Goal: Task Accomplishment & Management: Use online tool/utility

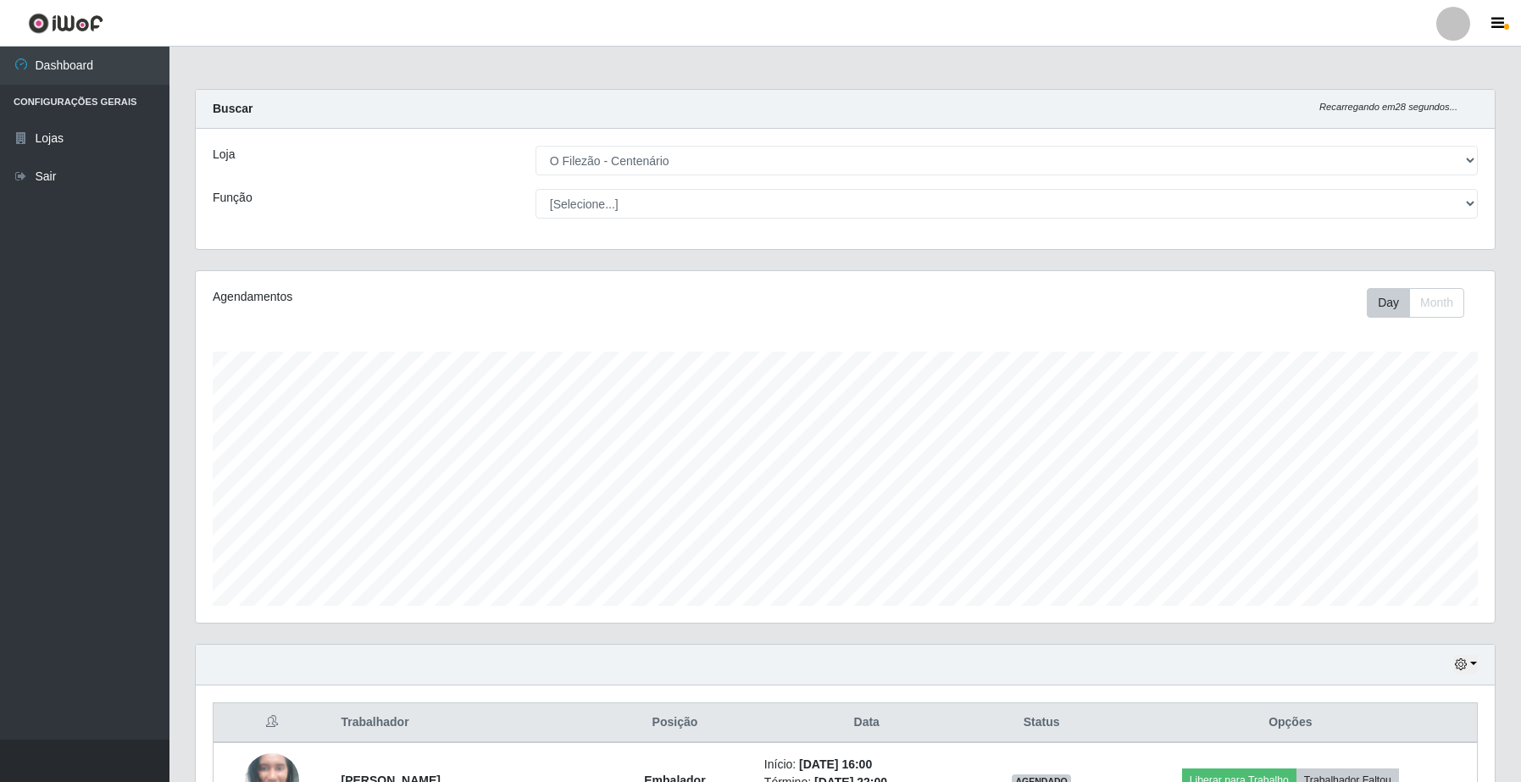
select select "203"
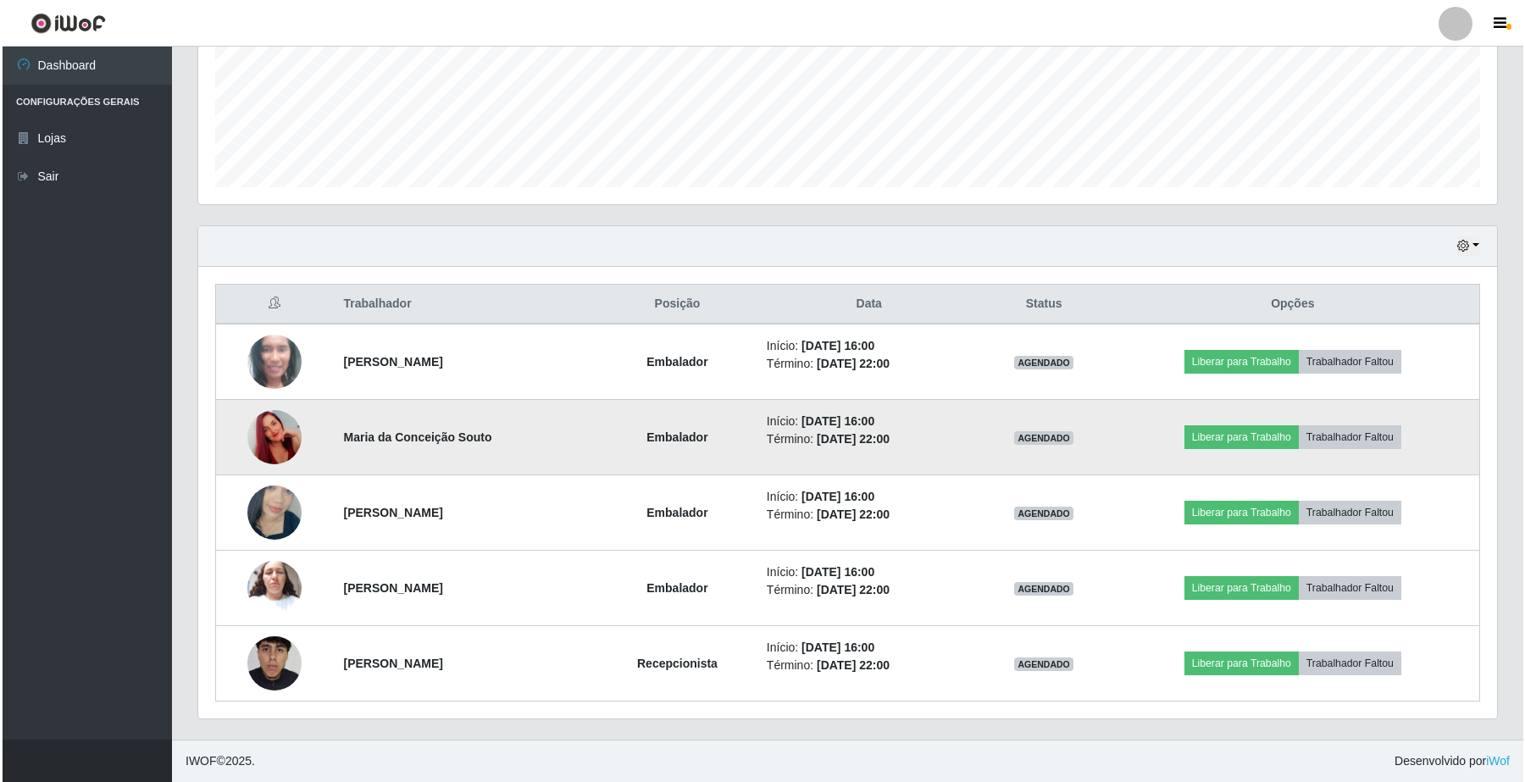
scroll to position [353, 1298]
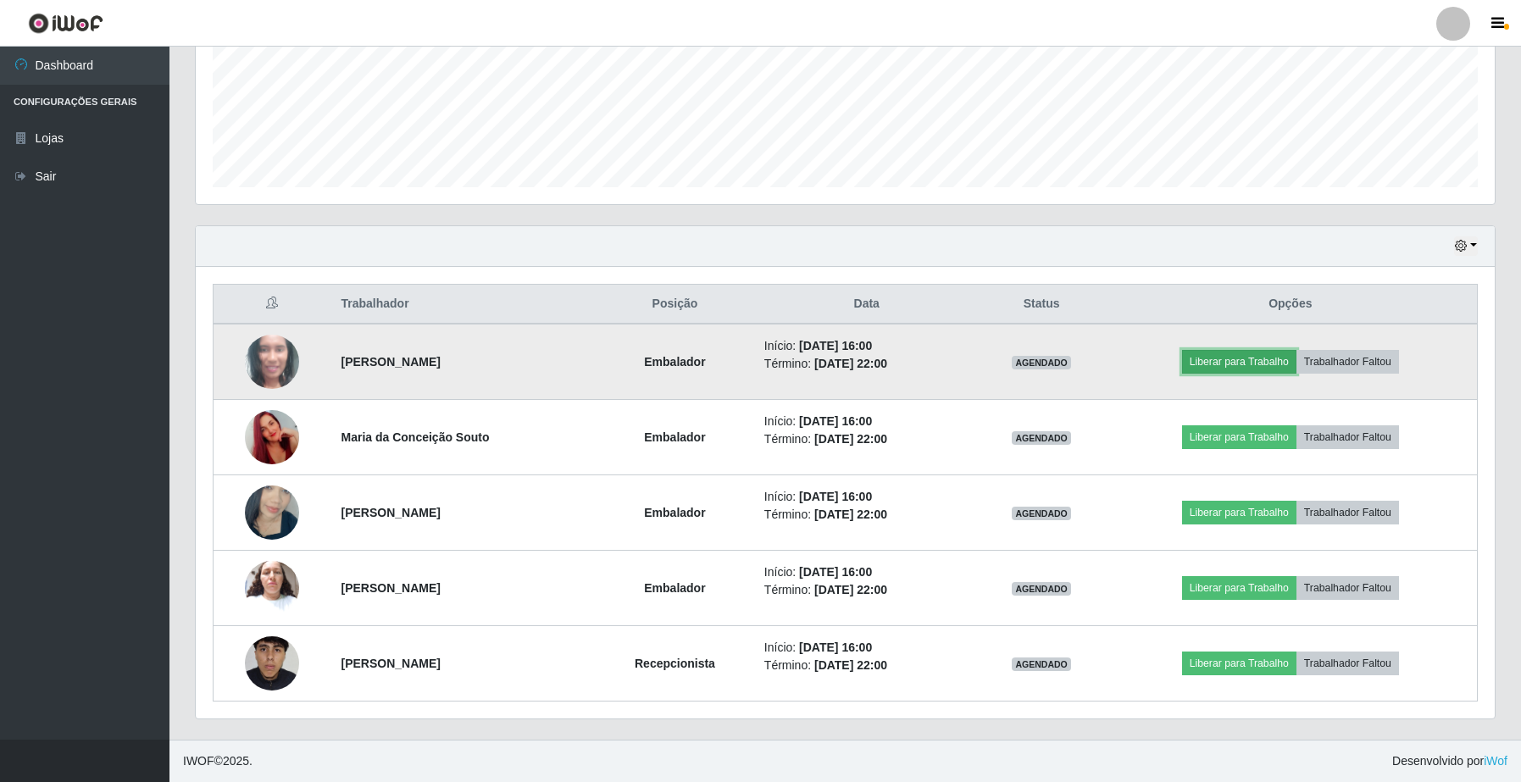
click at [1225, 360] on button "Liberar para Trabalho" at bounding box center [1239, 362] width 114 height 24
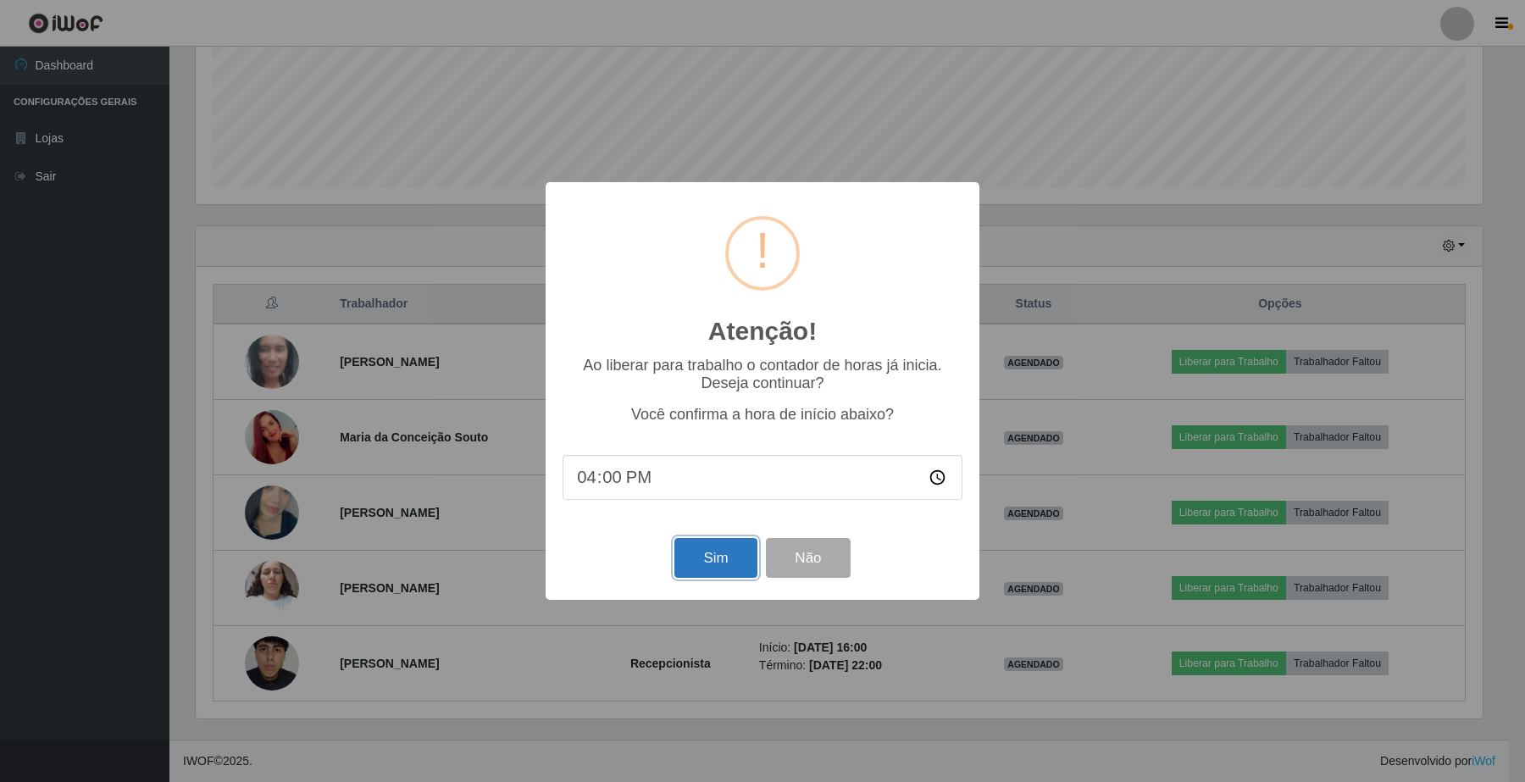
click at [697, 557] on button "Sim" at bounding box center [716, 558] width 82 height 40
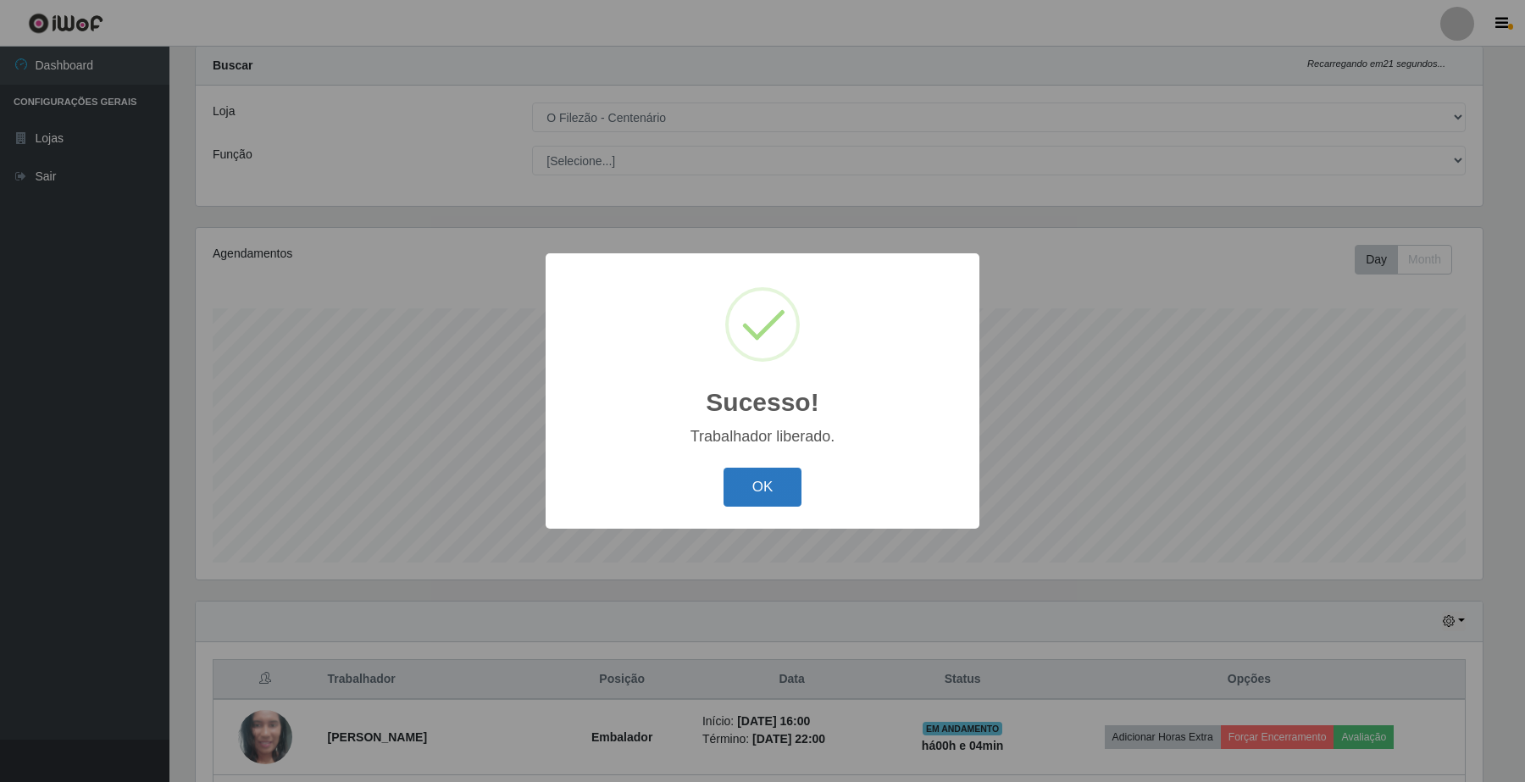
click at [794, 486] on button "OK" at bounding box center [763, 488] width 79 height 40
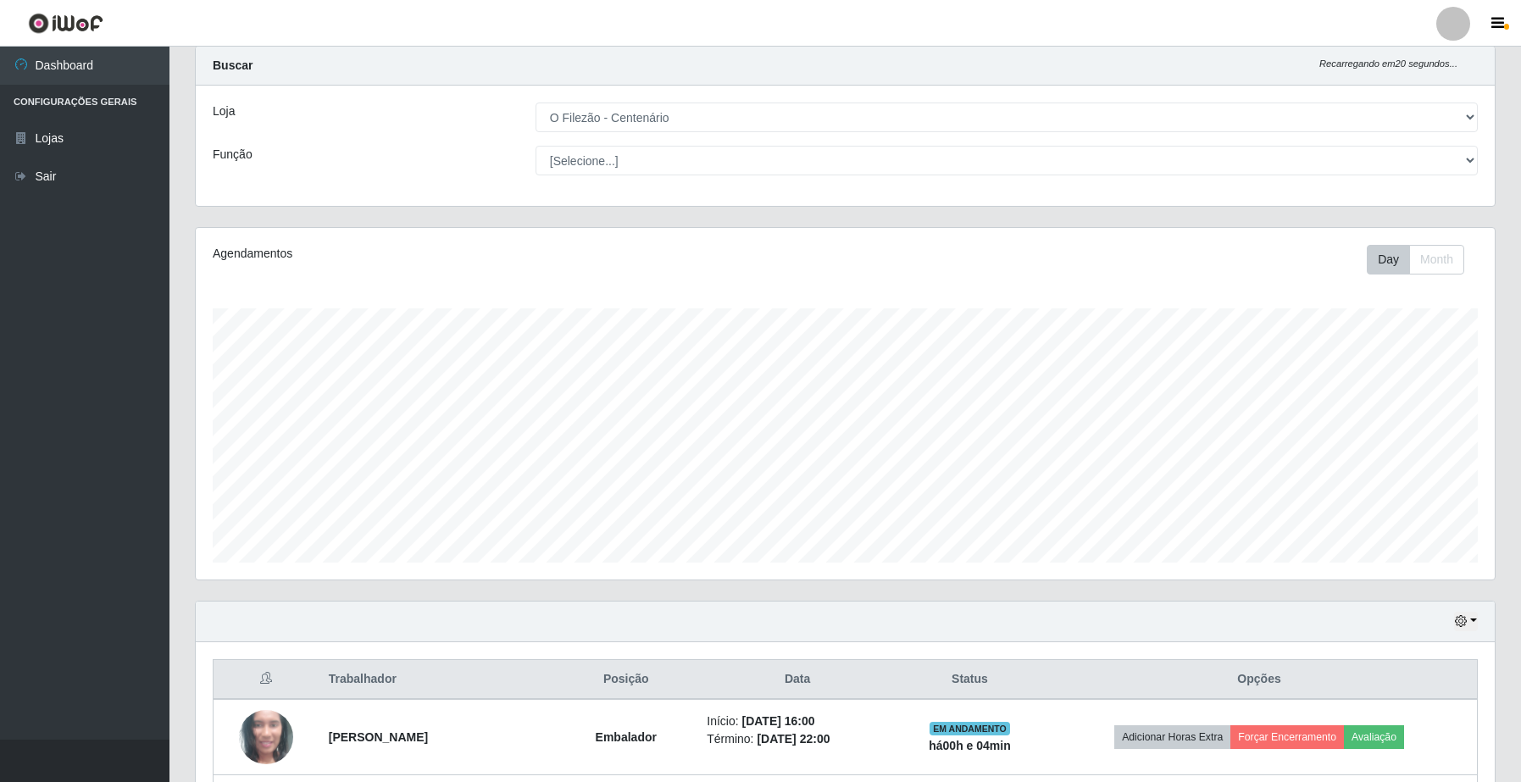
scroll to position [361, 0]
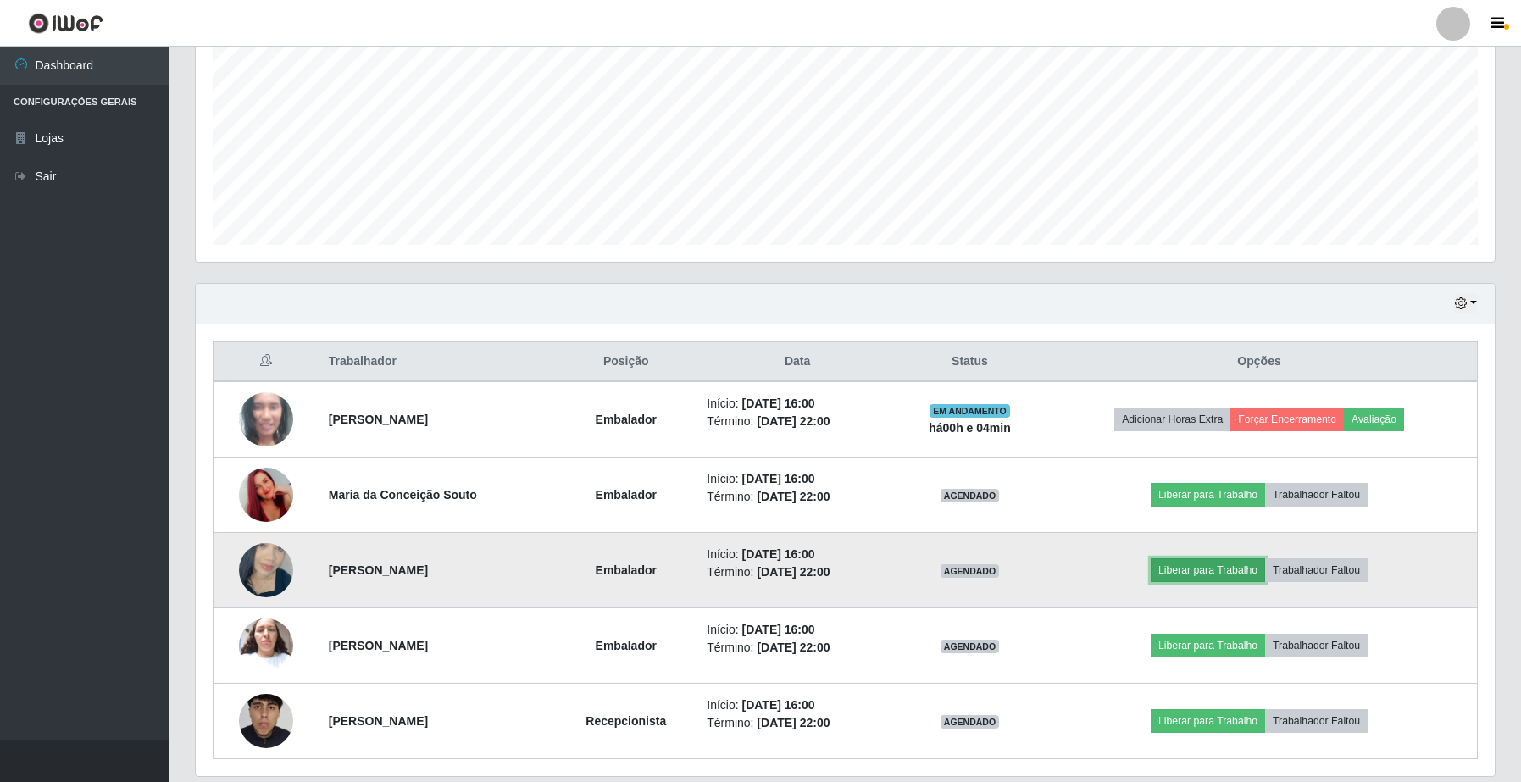
click at [1179, 570] on button "Liberar para Trabalho" at bounding box center [1208, 570] width 114 height 24
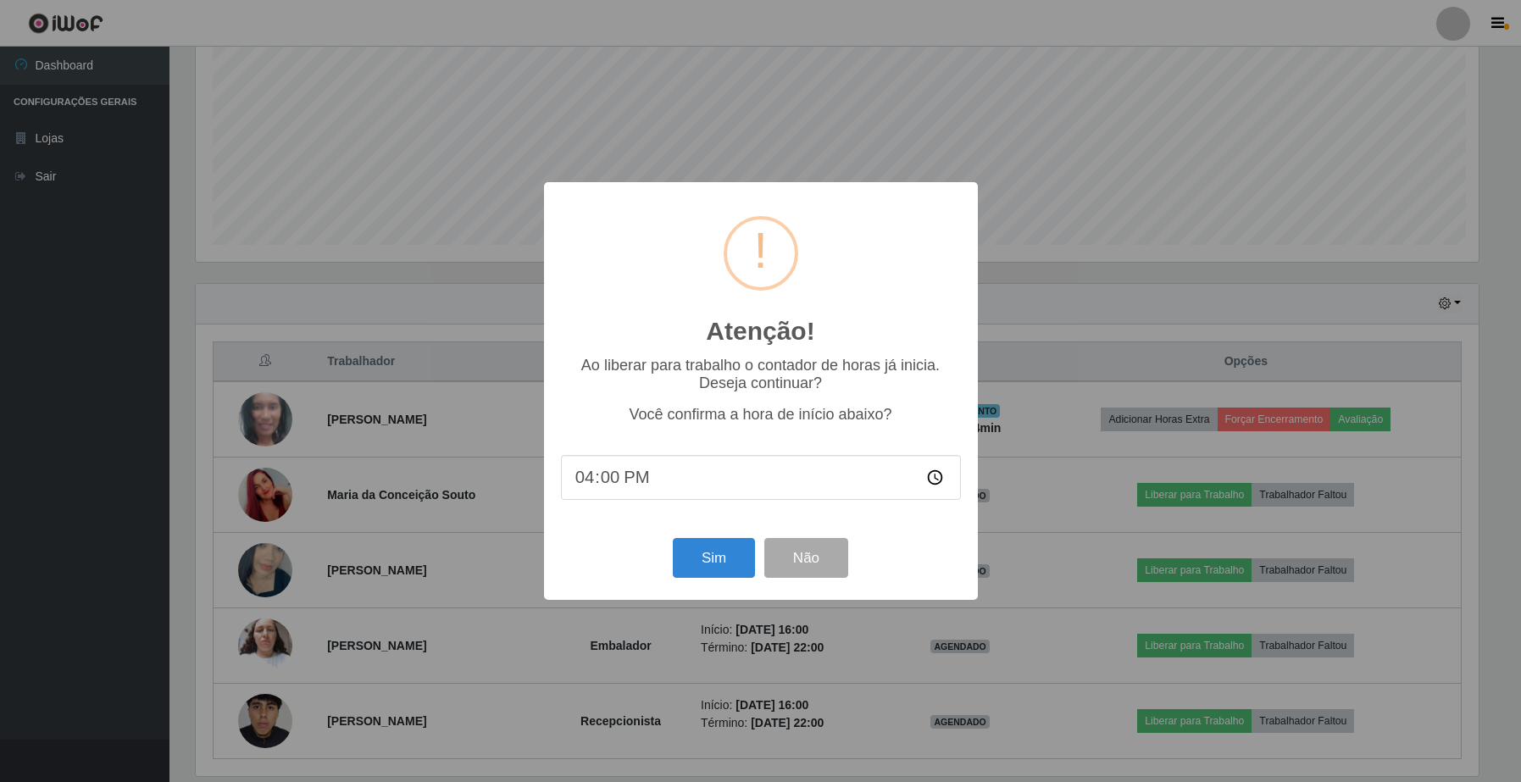
scroll to position [353, 1286]
click at [743, 564] on button "Sim" at bounding box center [716, 558] width 82 height 40
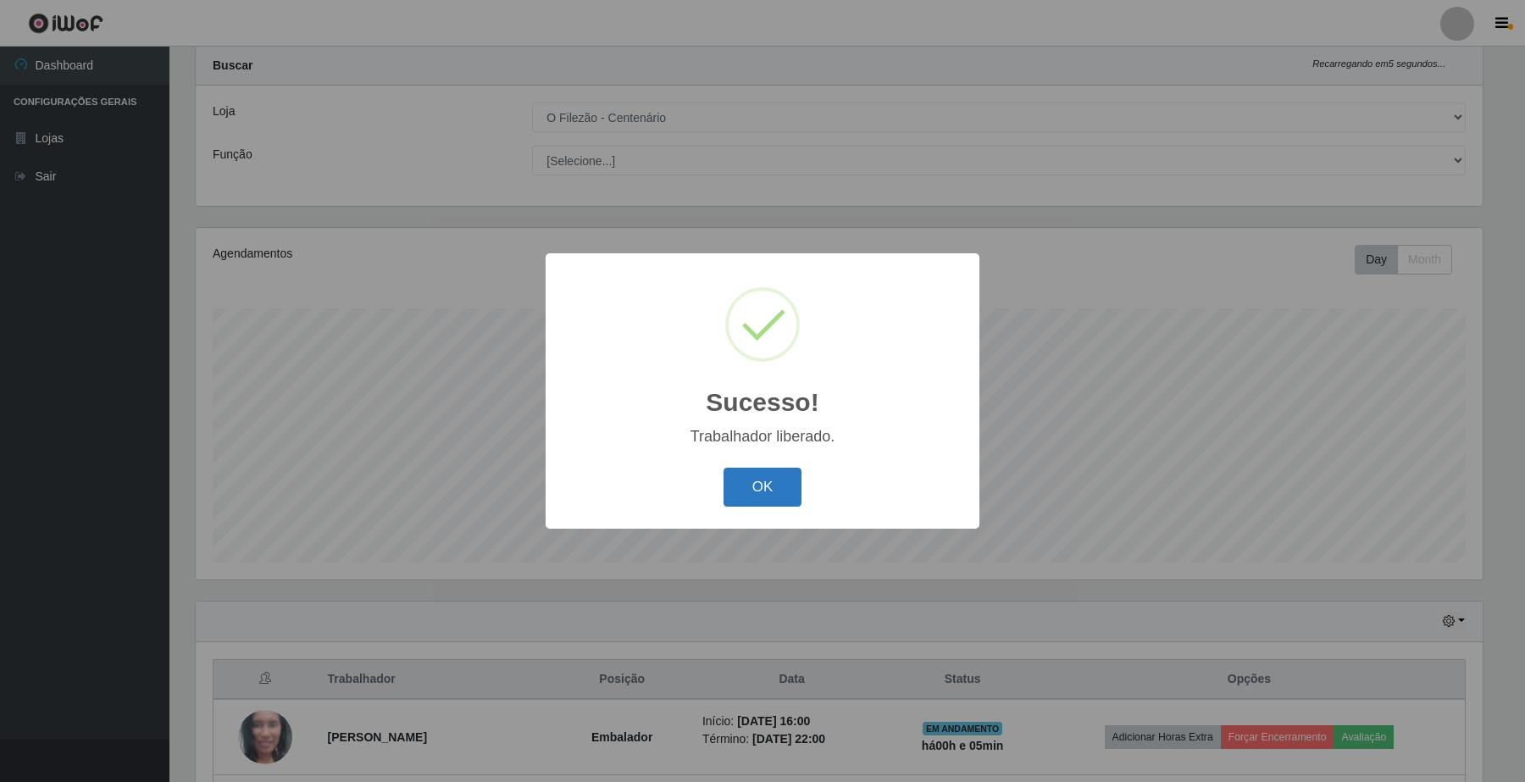
click at [764, 486] on button "OK" at bounding box center [763, 488] width 79 height 40
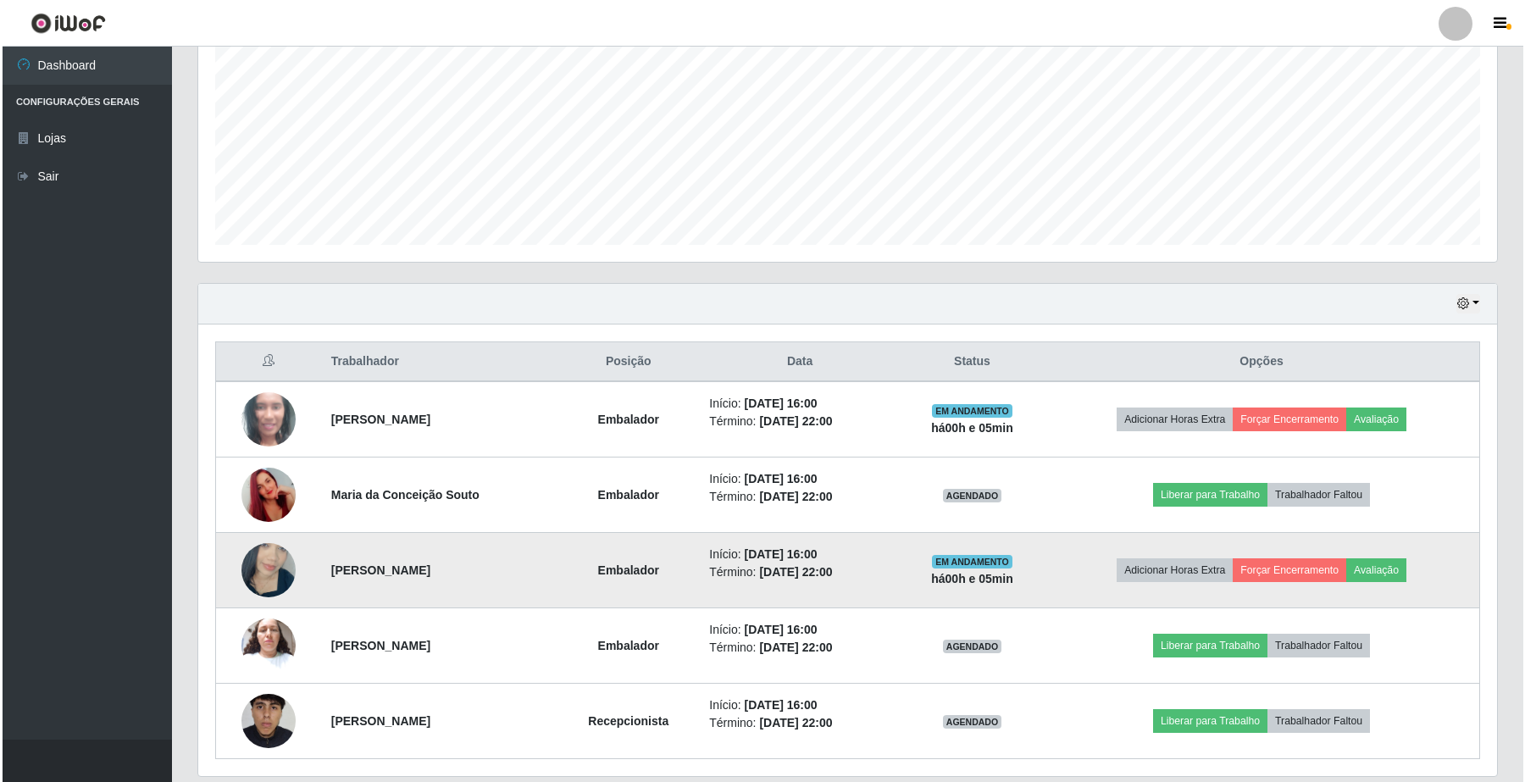
scroll to position [420, 0]
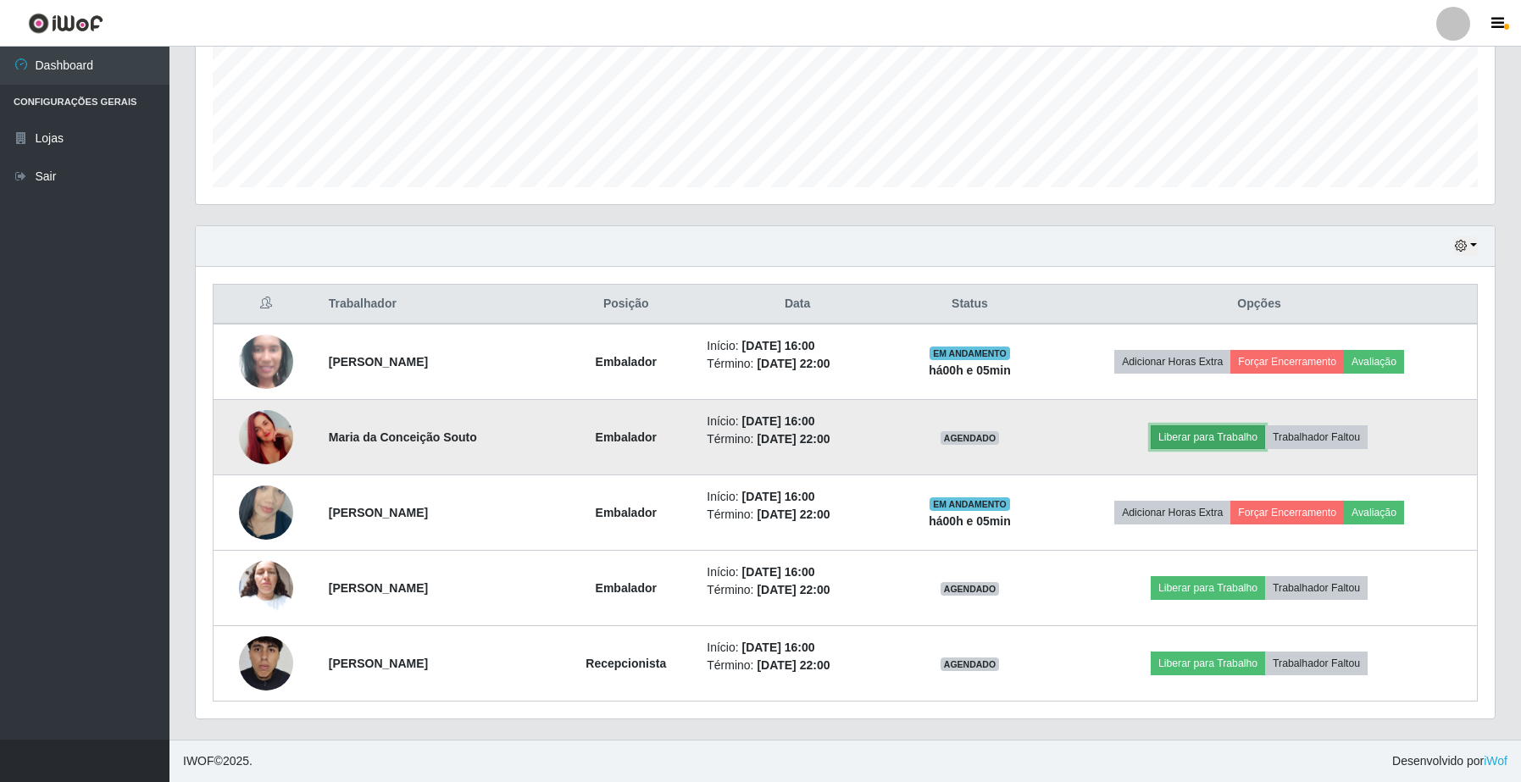
click at [1265, 437] on button "Liberar para Trabalho" at bounding box center [1208, 437] width 114 height 24
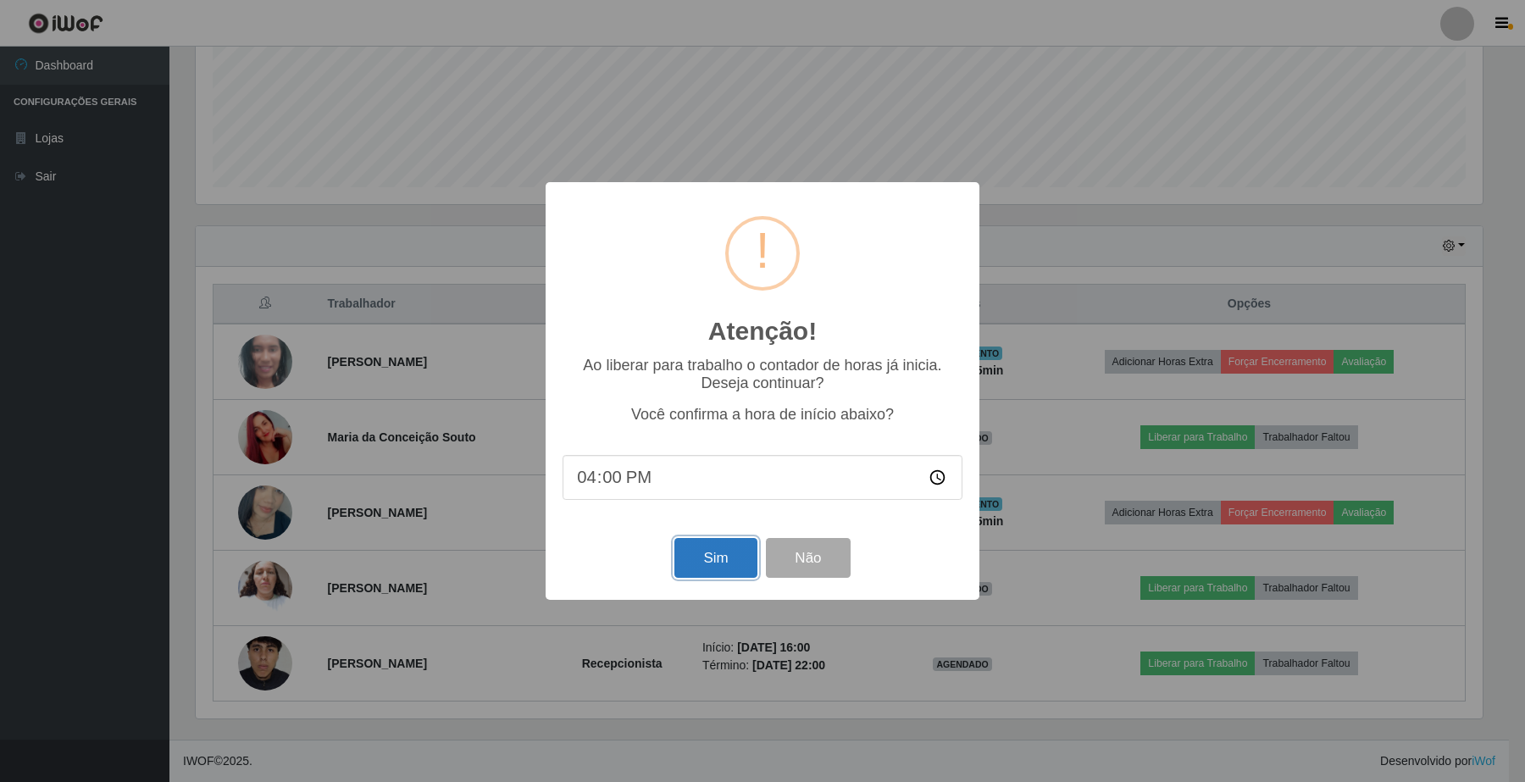
click at [731, 556] on button "Sim" at bounding box center [716, 558] width 82 height 40
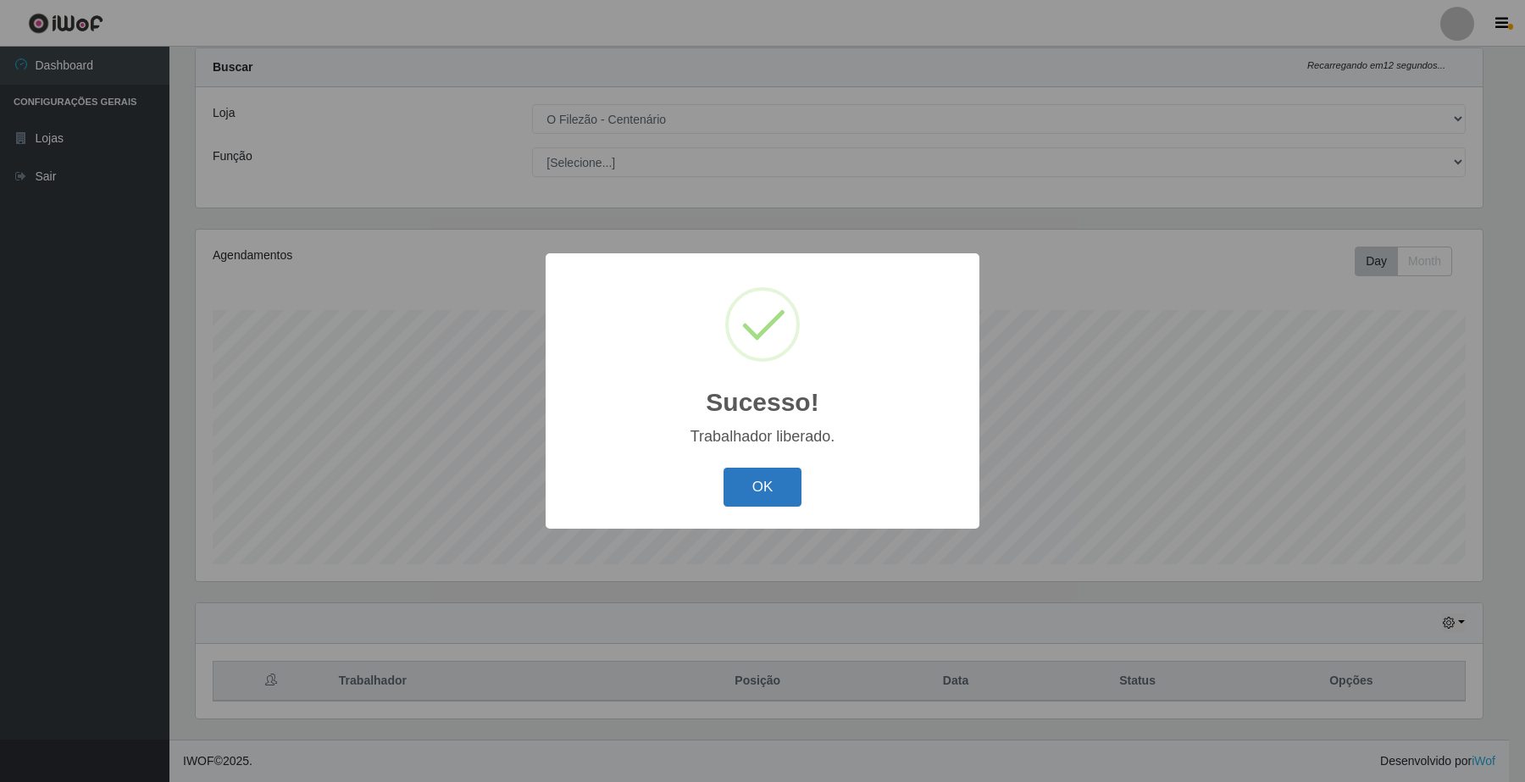
click at [763, 493] on button "OK" at bounding box center [763, 488] width 79 height 40
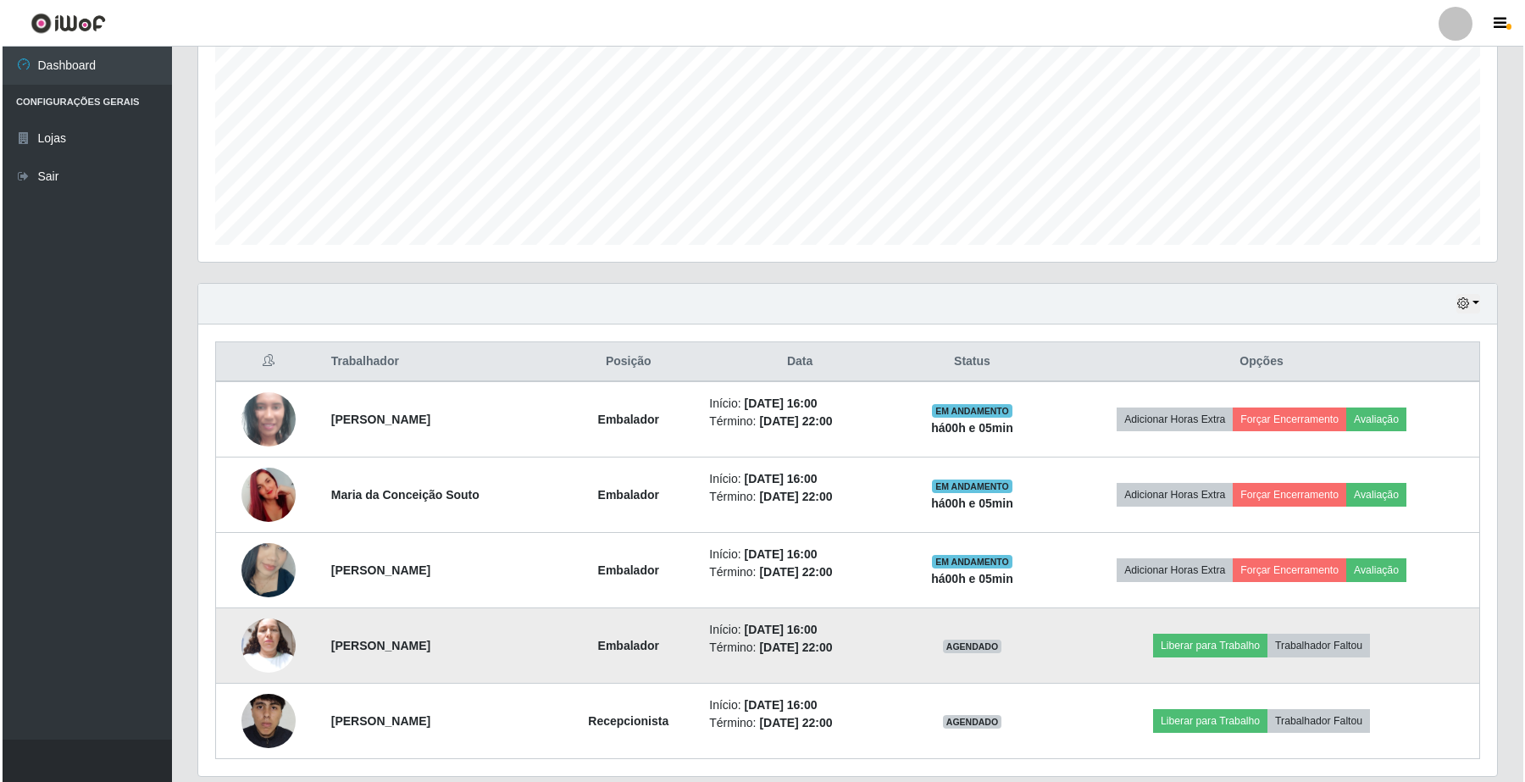
scroll to position [420, 0]
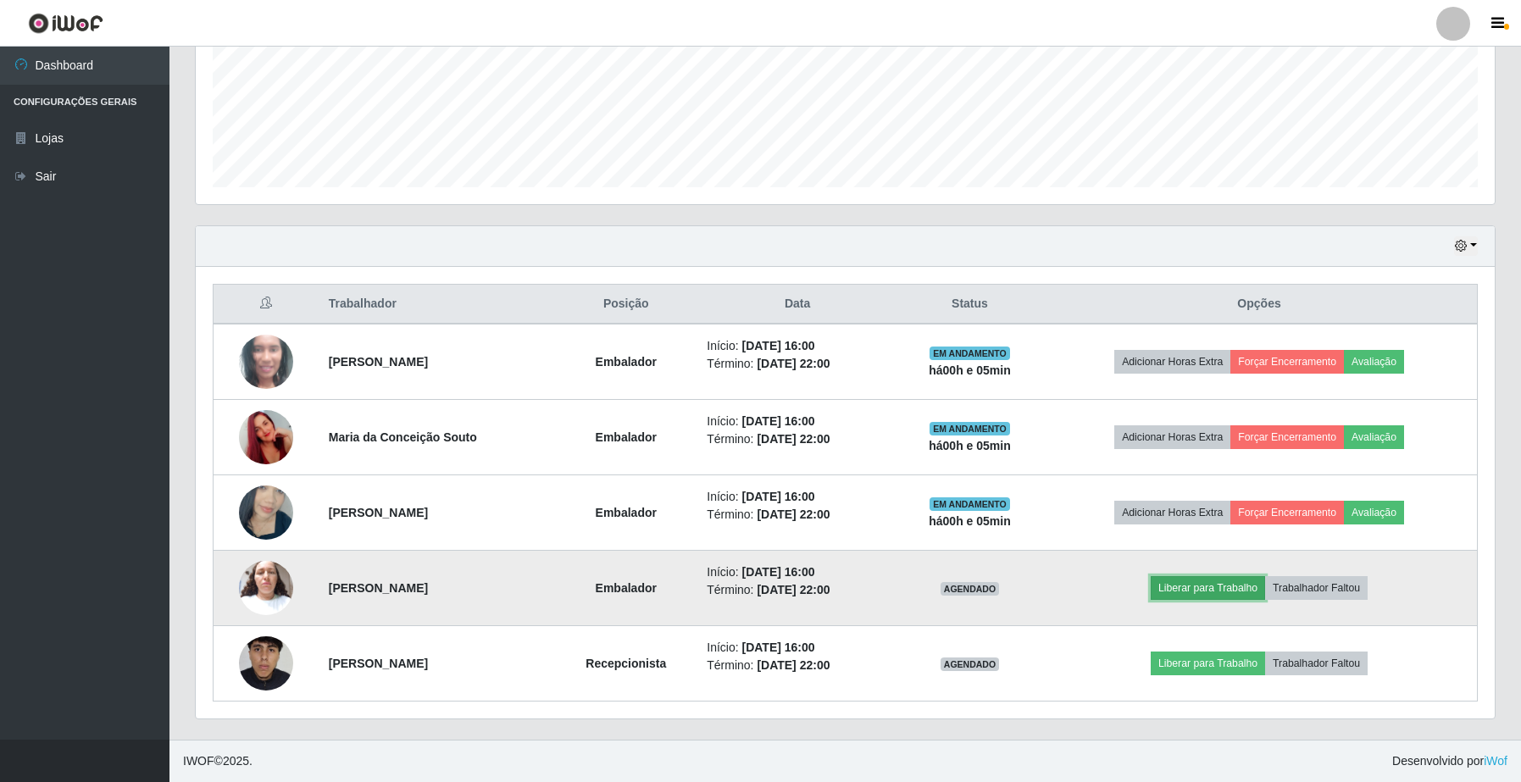
click at [1216, 596] on button "Liberar para Trabalho" at bounding box center [1208, 588] width 114 height 24
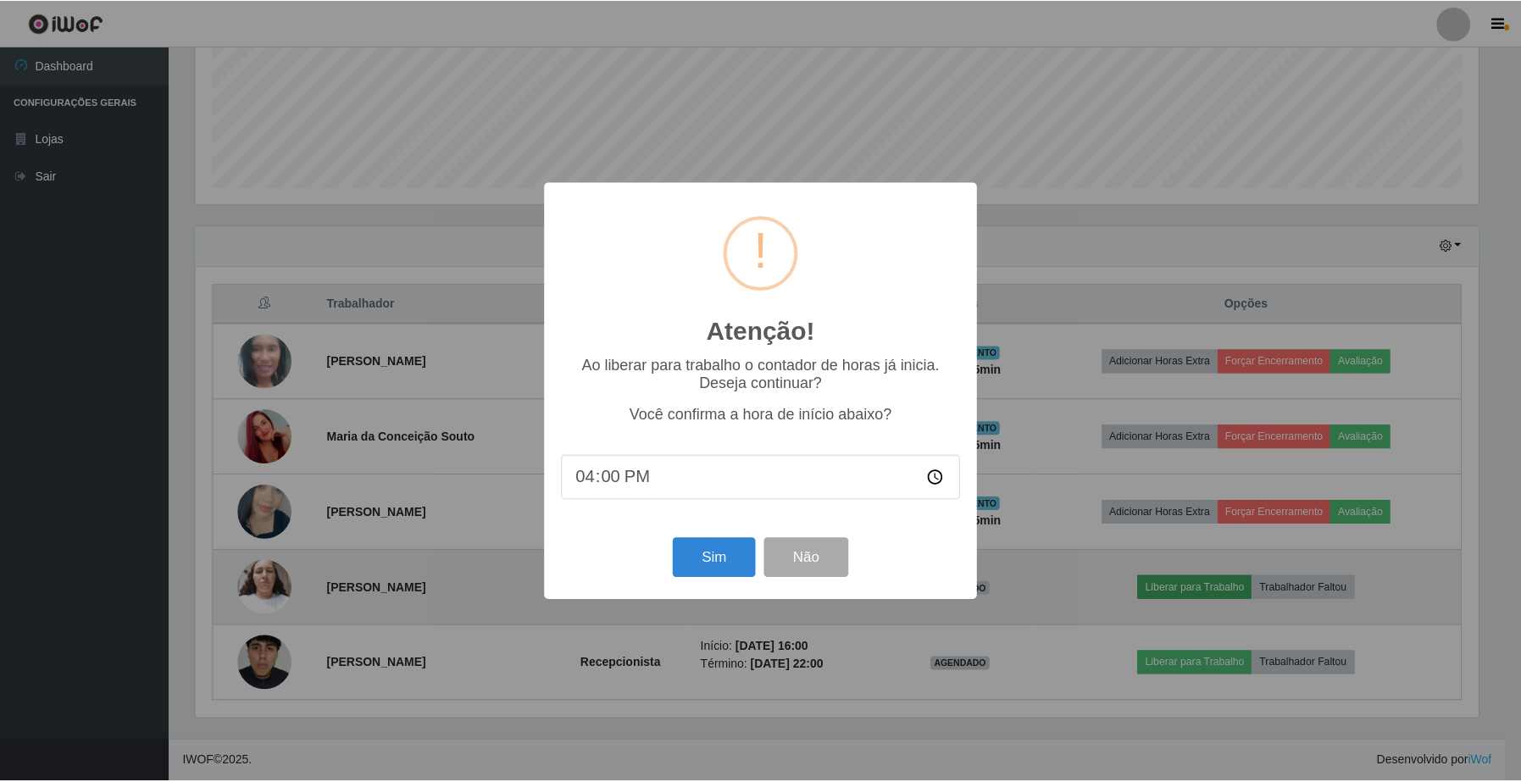
scroll to position [353, 1286]
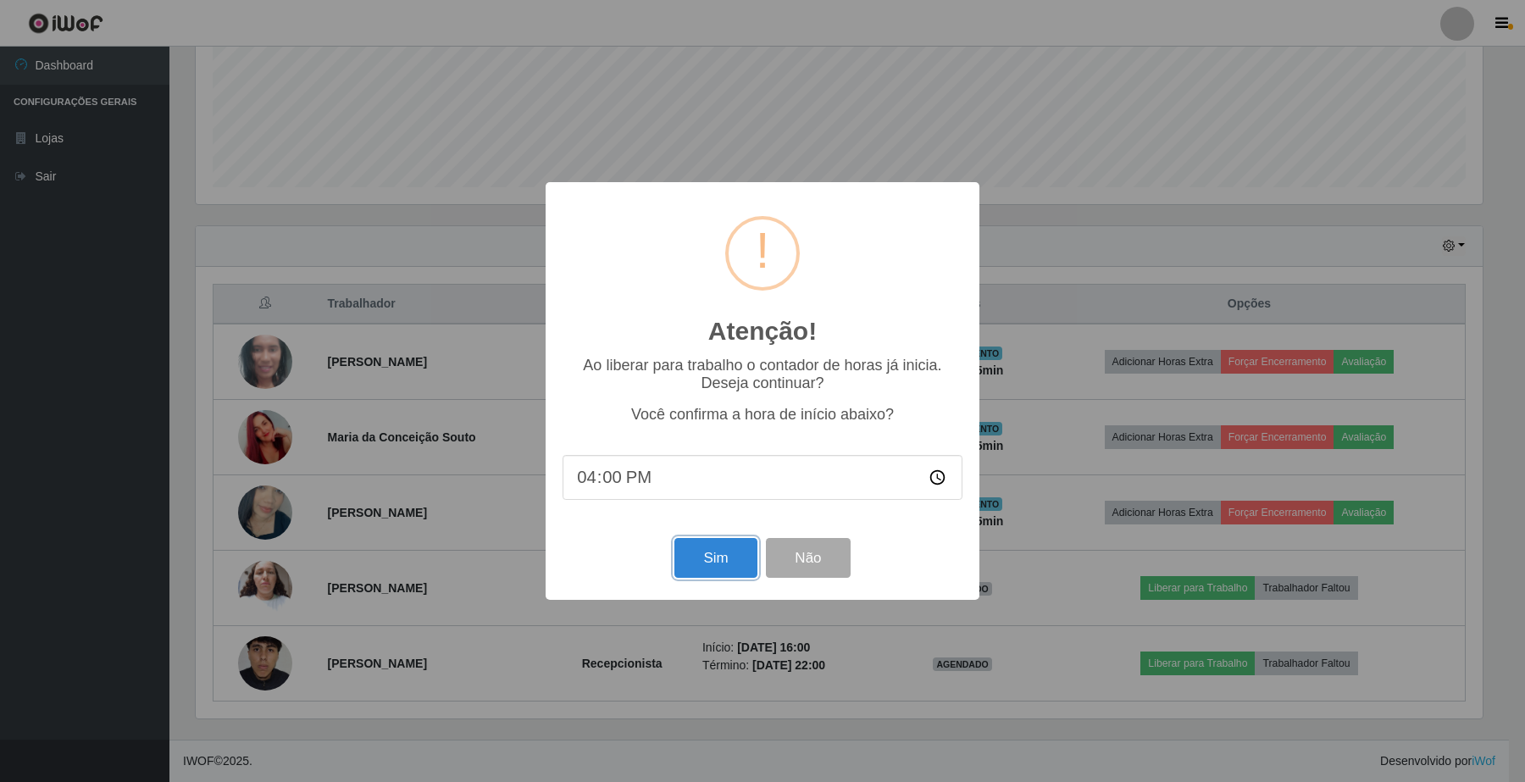
click at [731, 570] on button "Sim" at bounding box center [716, 558] width 82 height 40
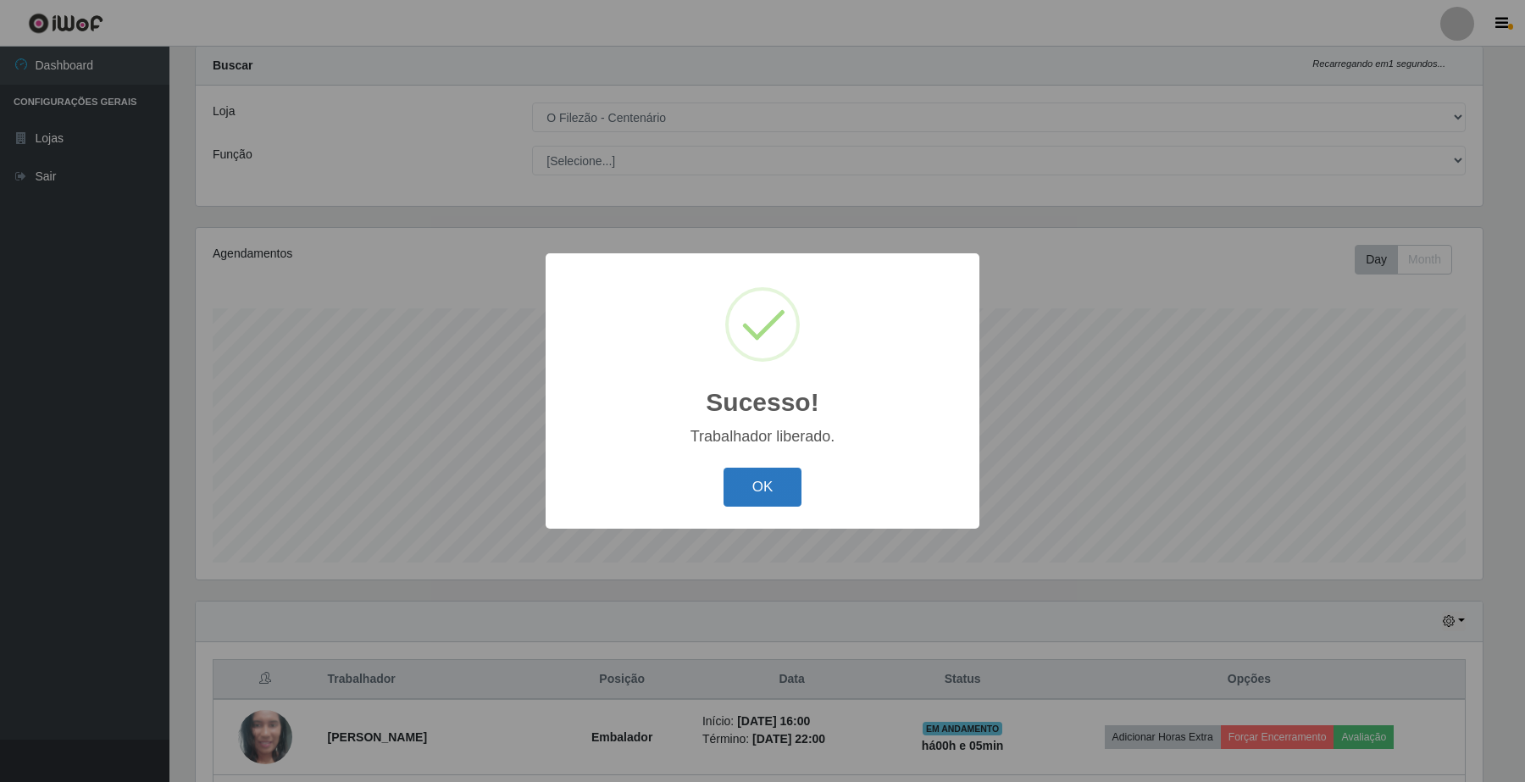
click at [729, 481] on button "OK" at bounding box center [763, 488] width 79 height 40
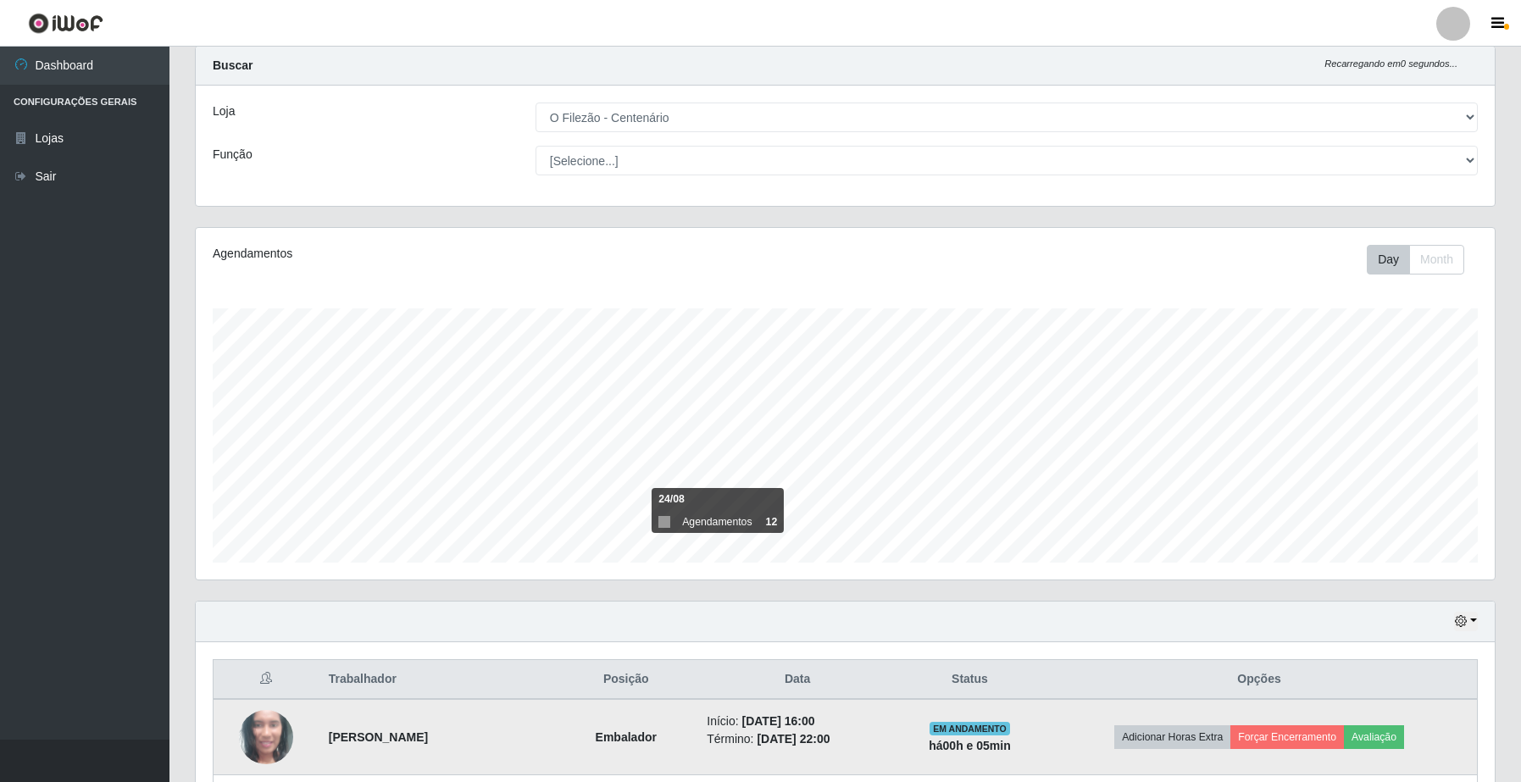
scroll to position [420, 0]
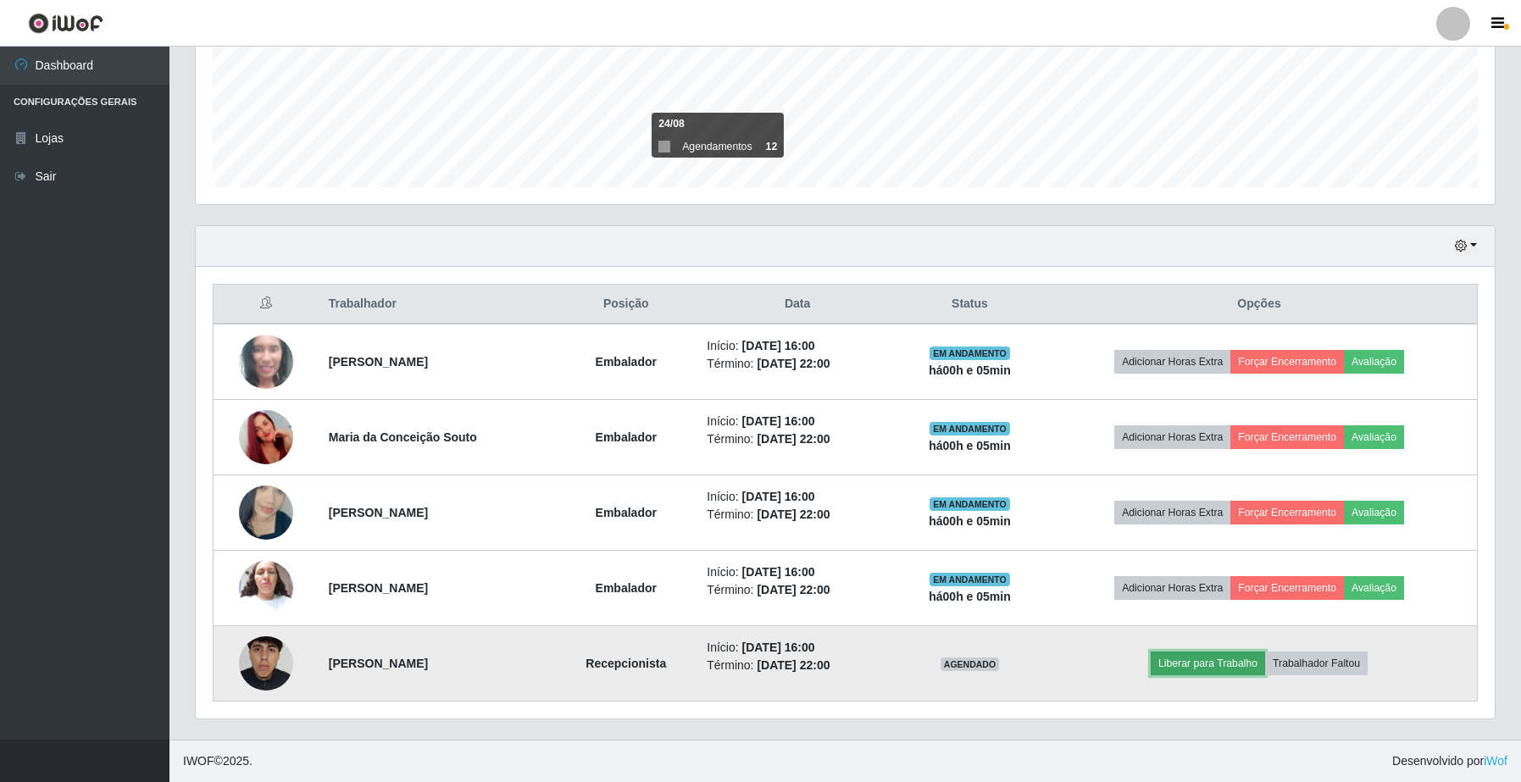
click at [1212, 670] on button "Liberar para Trabalho" at bounding box center [1208, 664] width 114 height 24
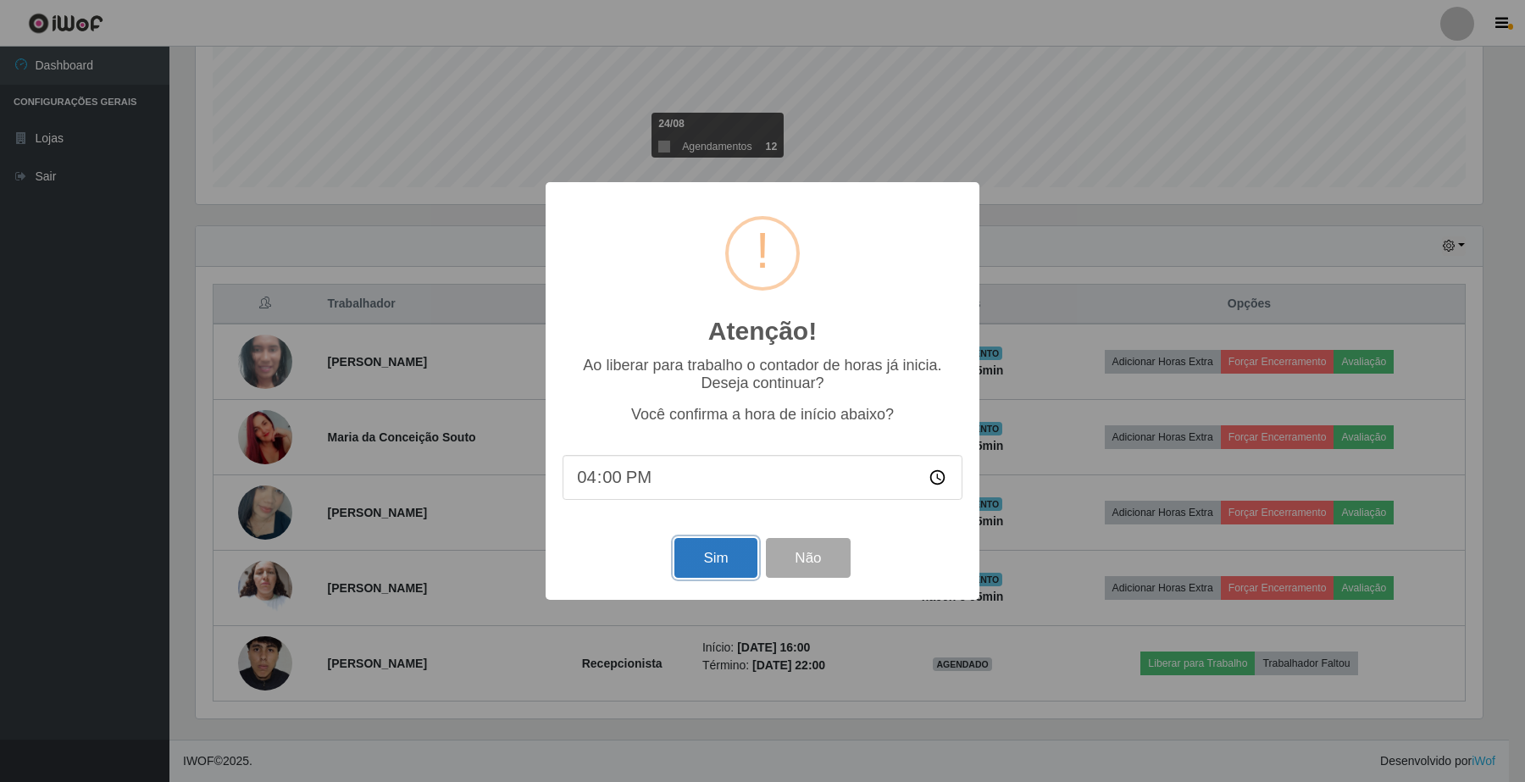
click at [704, 556] on button "Sim" at bounding box center [716, 558] width 82 height 40
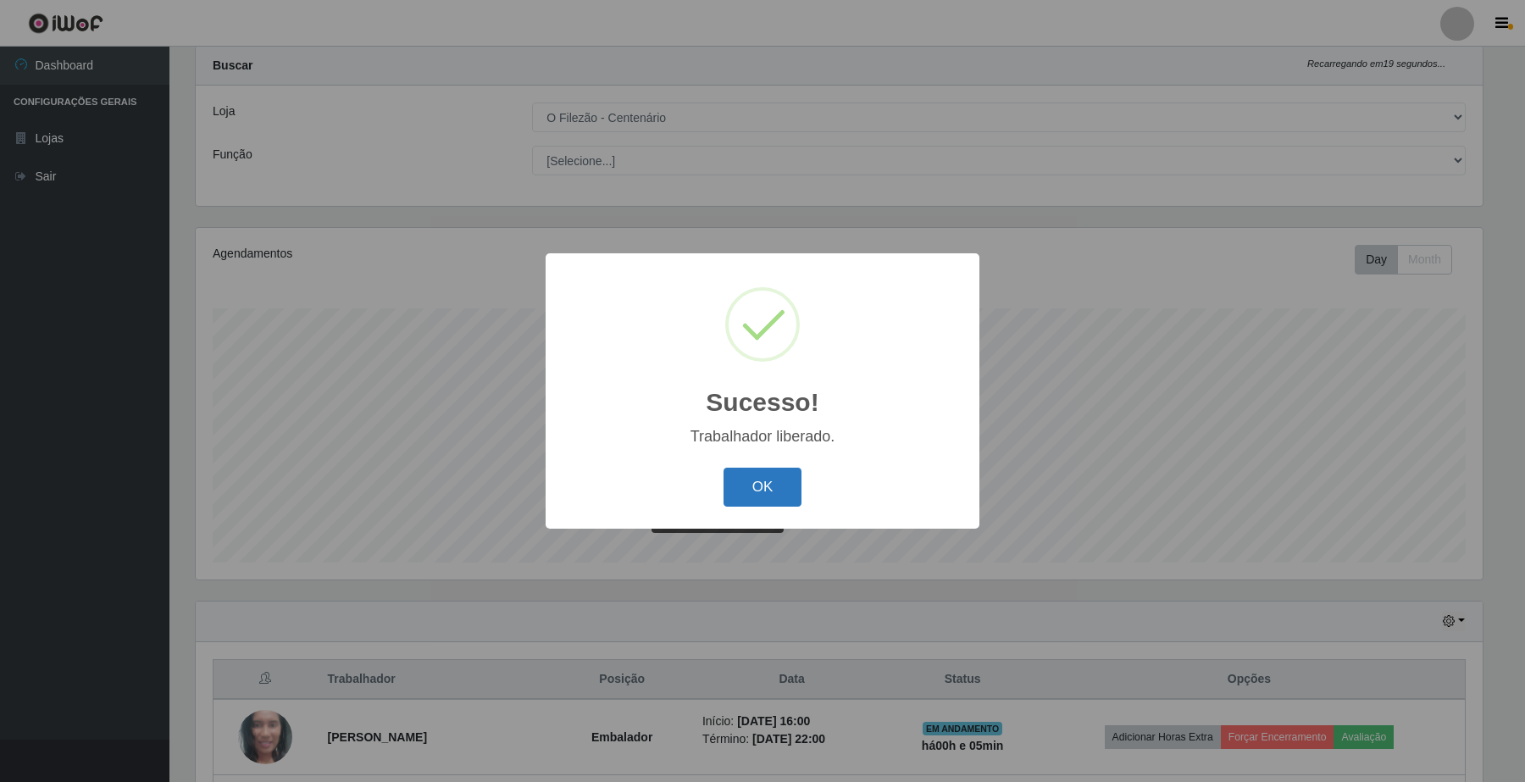
click at [751, 490] on button "OK" at bounding box center [763, 488] width 79 height 40
